Goal: Information Seeking & Learning: Learn about a topic

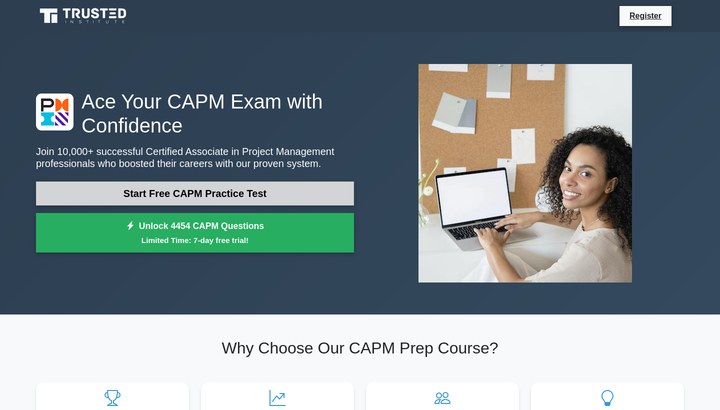
click at [252, 195] on link "Start Free CAPM Practice Test" at bounding box center [195, 194] width 318 height 24
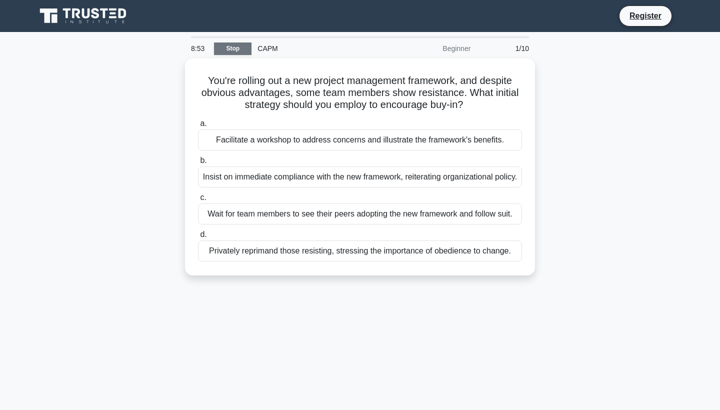
click at [231, 49] on link "Stop" at bounding box center [233, 49] width 38 height 13
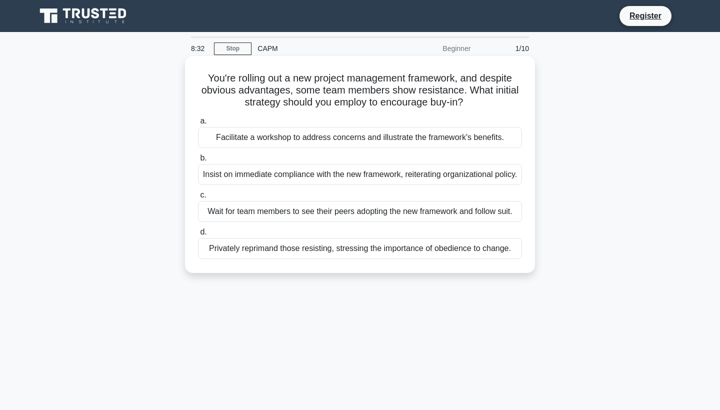
click at [392, 147] on div "Facilitate a workshop to address concerns and illustrate the framework's benefi…" at bounding box center [360, 137] width 324 height 21
click at [198, 125] on input "a. Facilitate a workshop to address concerns and illustrate the framework's ben…" at bounding box center [198, 121] width 0 height 7
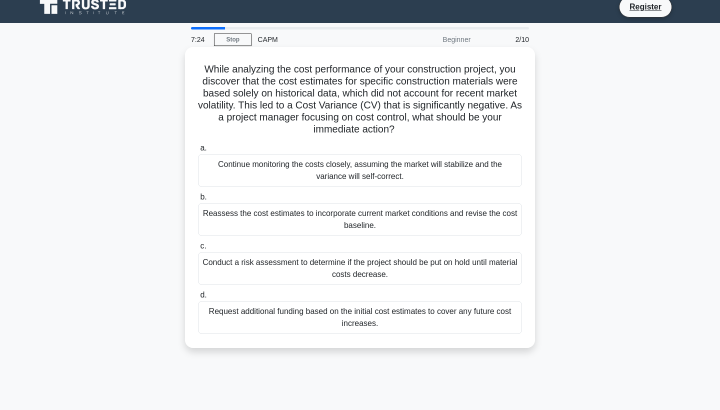
scroll to position [8, 0]
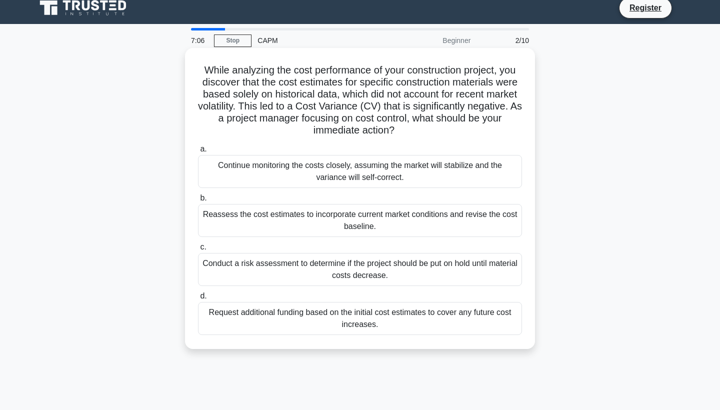
click at [368, 224] on div "Reassess the cost estimates to incorporate current market conditions and revise…" at bounding box center [360, 220] width 324 height 33
click at [198, 202] on input "b. Reassess the cost estimates to incorporate current market conditions and rev…" at bounding box center [198, 198] width 0 height 7
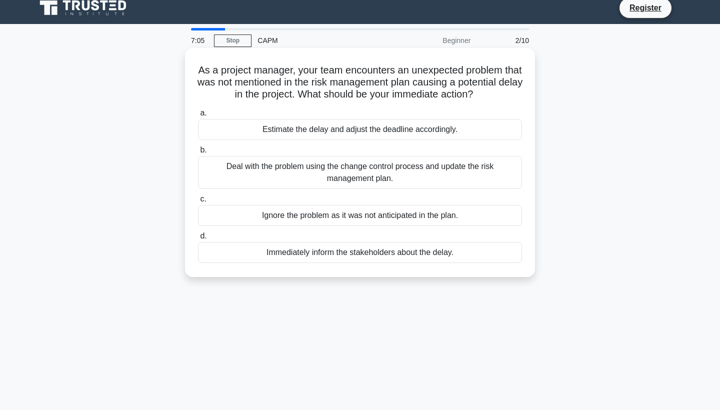
scroll to position [0, 0]
